Goal: Navigation & Orientation: Find specific page/section

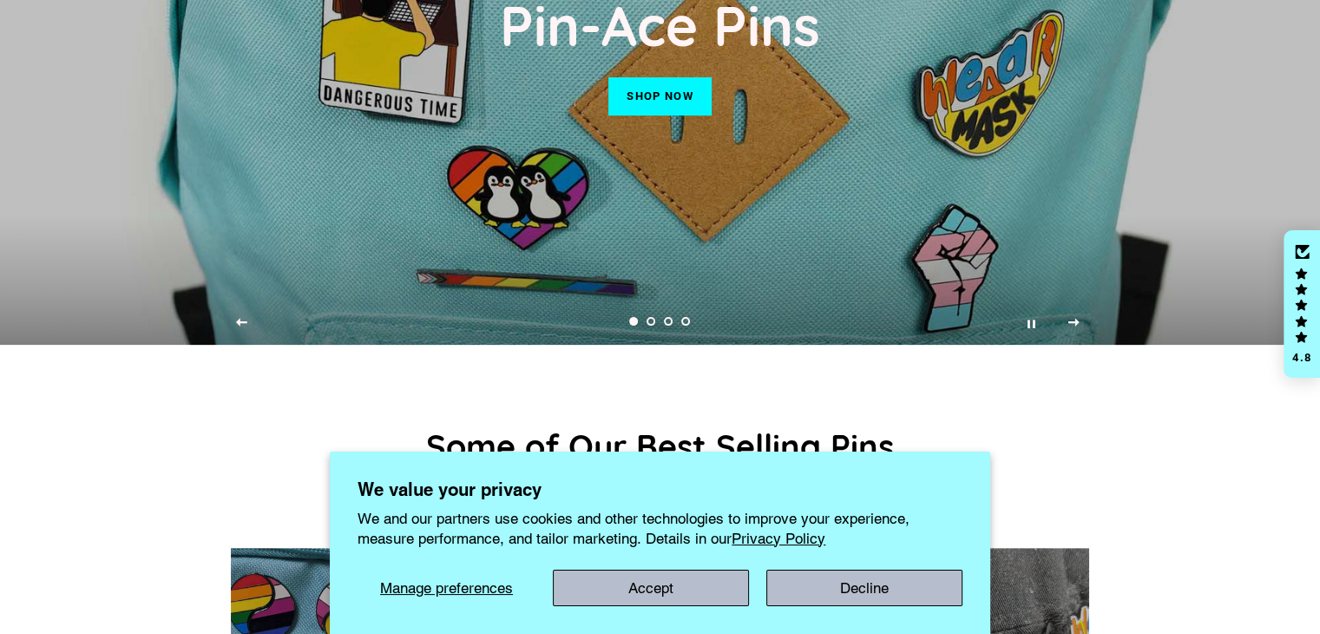
scroll to position [102, 0]
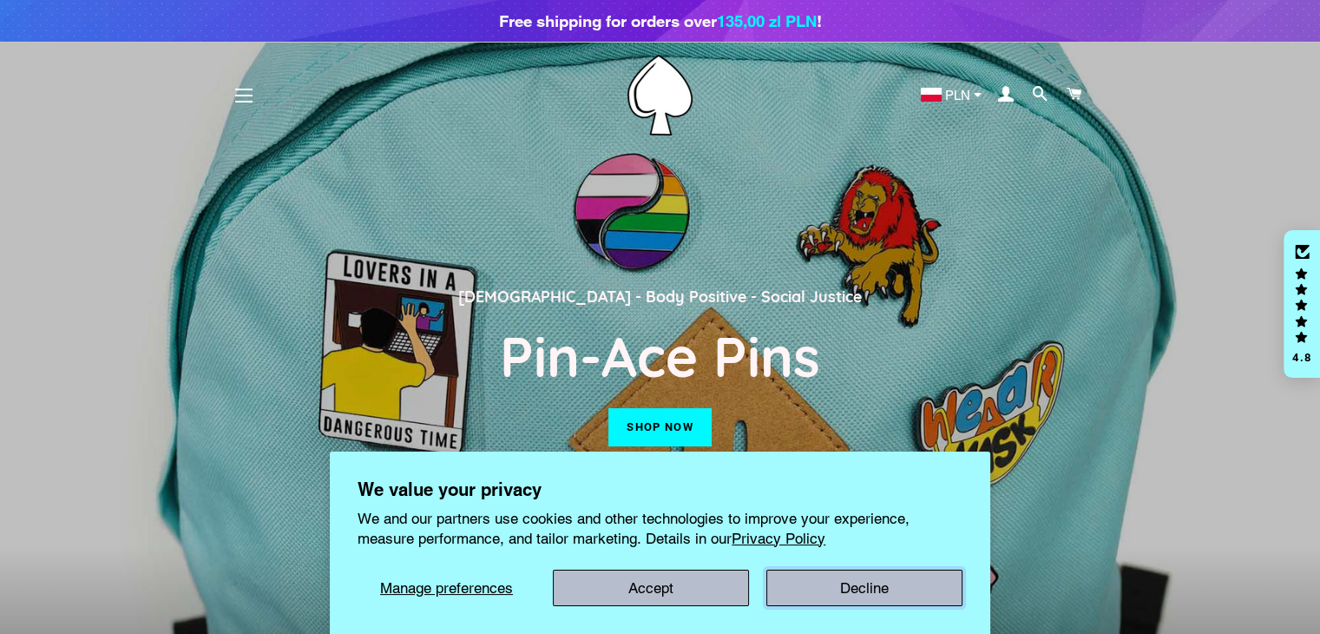
click at [834, 584] on button "Decline" at bounding box center [865, 588] width 196 height 36
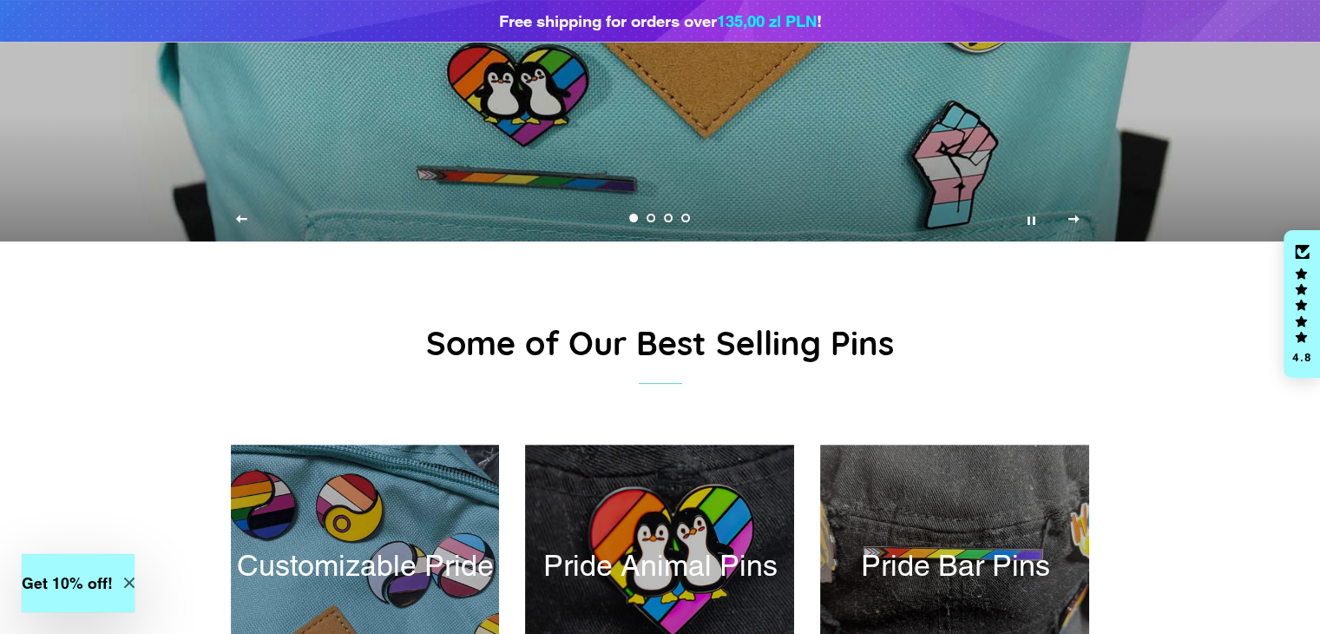
scroll to position [723, 0]
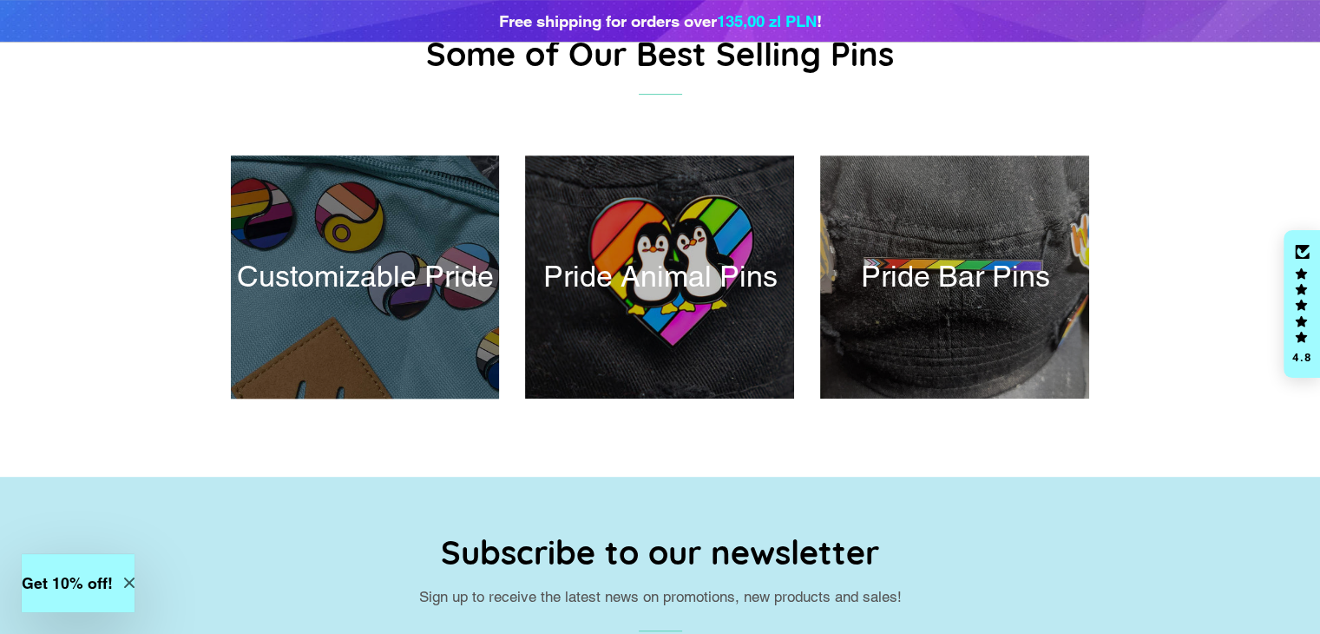
click at [374, 290] on div at bounding box center [365, 277] width 277 height 250
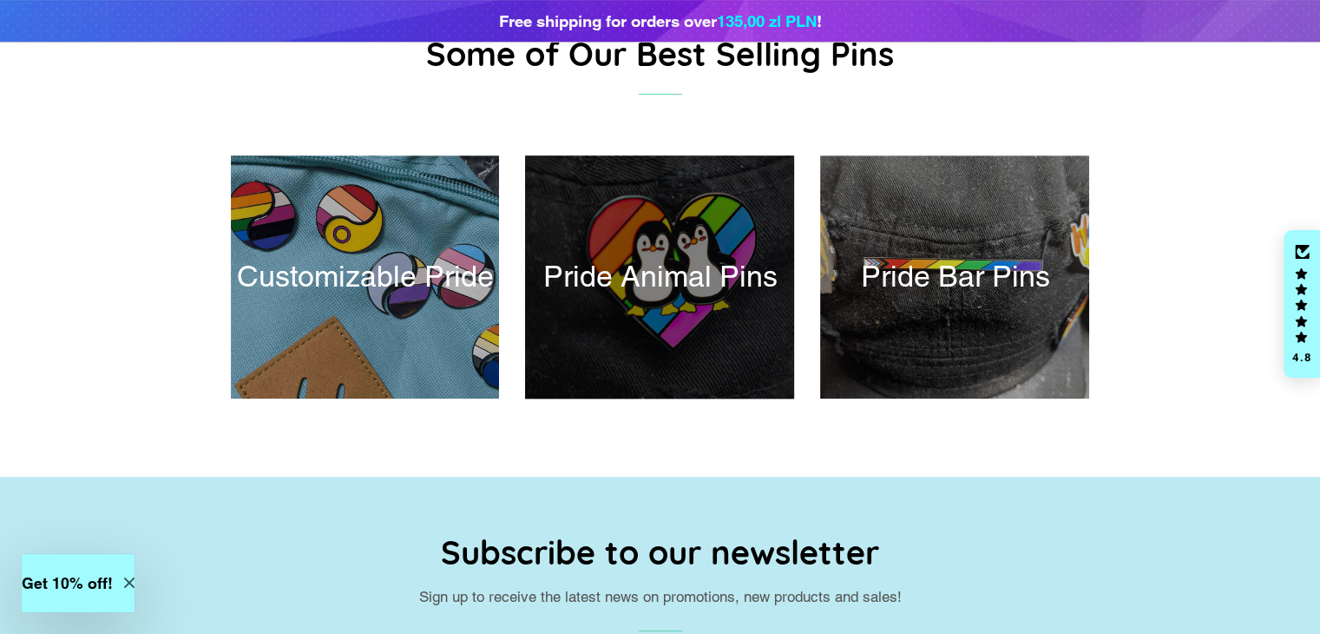
click at [747, 261] on div at bounding box center [660, 277] width 277 height 250
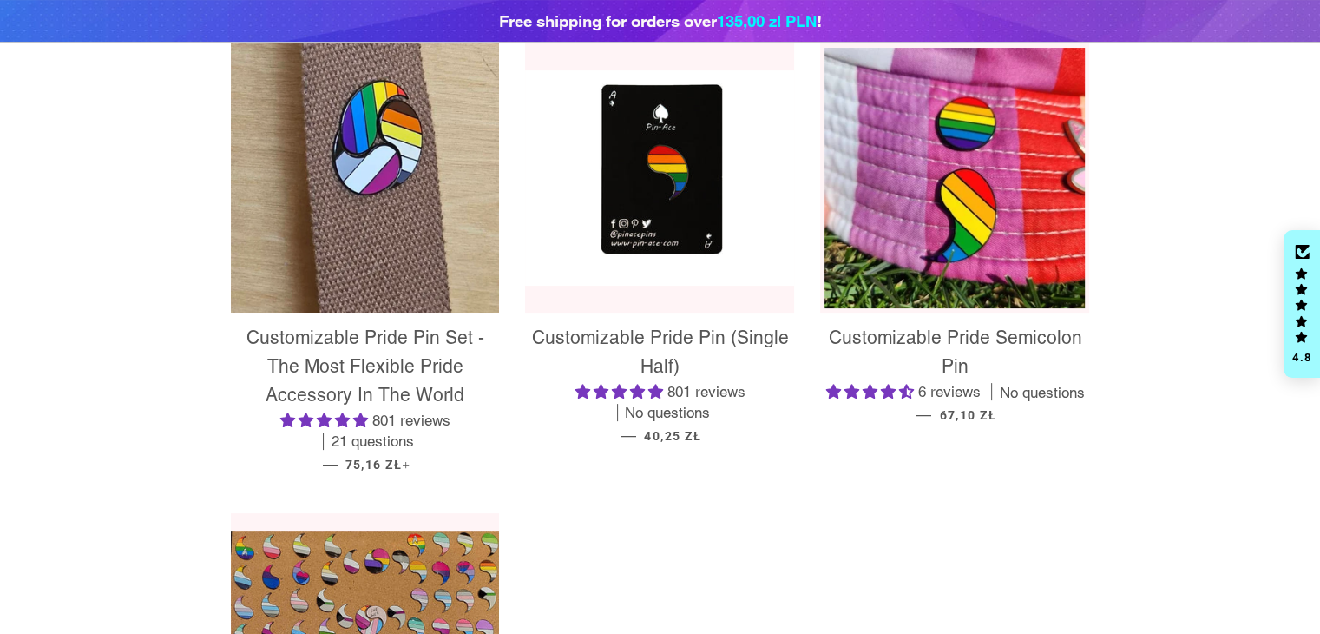
scroll to position [578, 0]
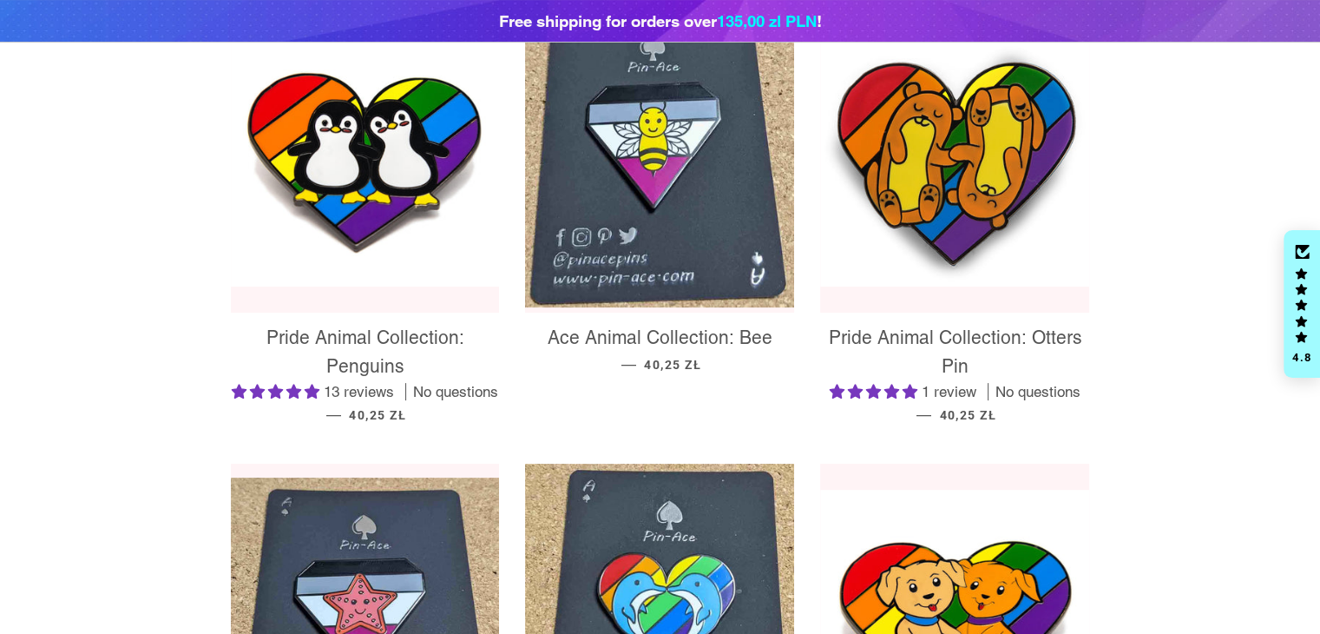
scroll to position [578, 0]
